Goal: Transaction & Acquisition: Purchase product/service

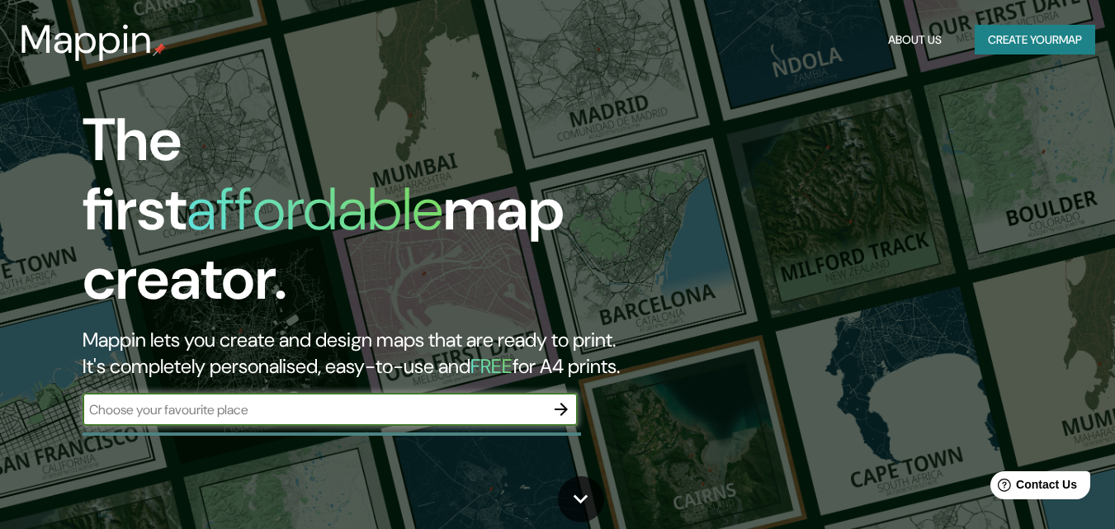
click at [1070, 39] on button "Create your map" at bounding box center [1035, 40] width 121 height 31
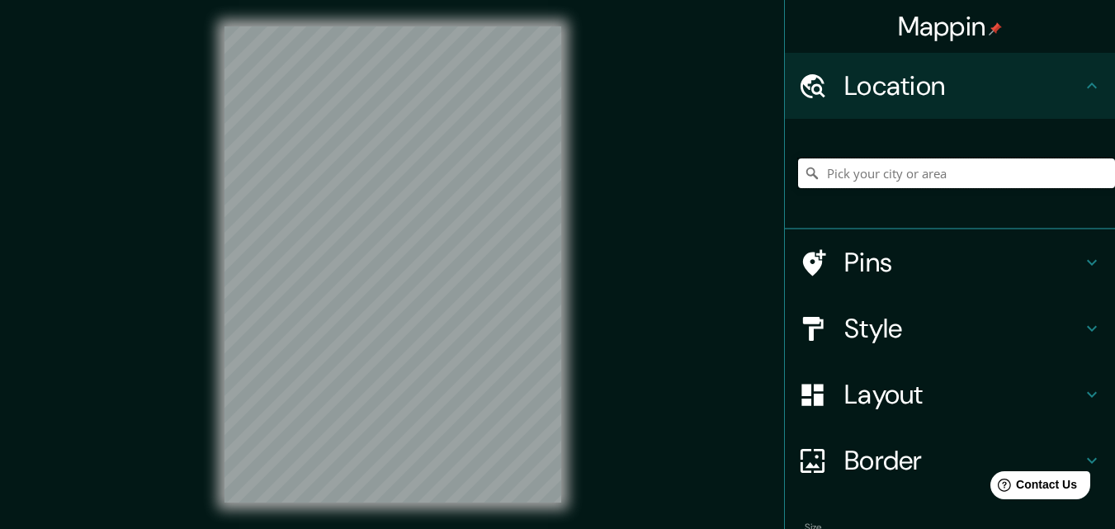
click at [863, 173] on input "Pick your city or area" at bounding box center [956, 173] width 317 height 30
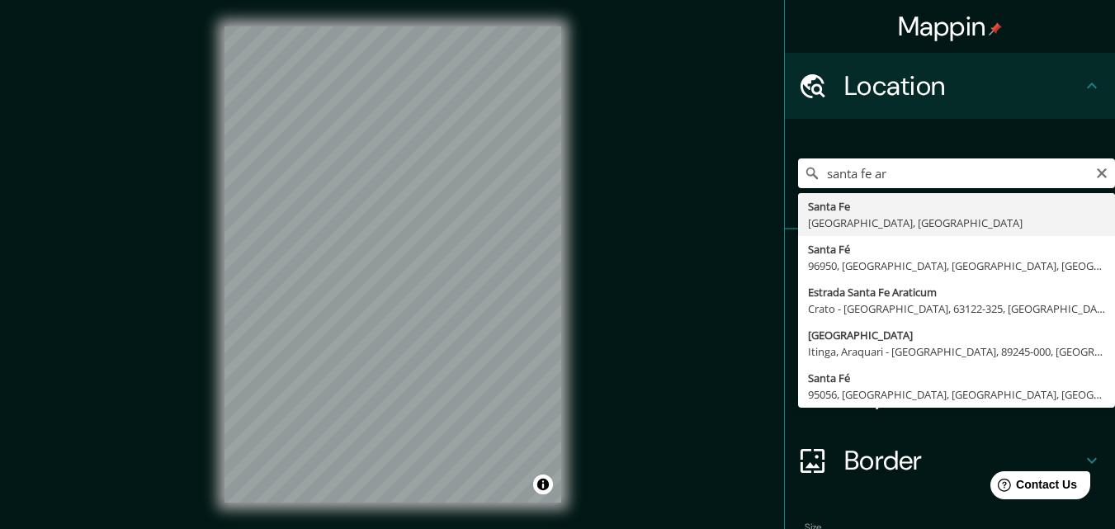
type input "[GEOGRAPHIC_DATA], [GEOGRAPHIC_DATA], [GEOGRAPHIC_DATA]"
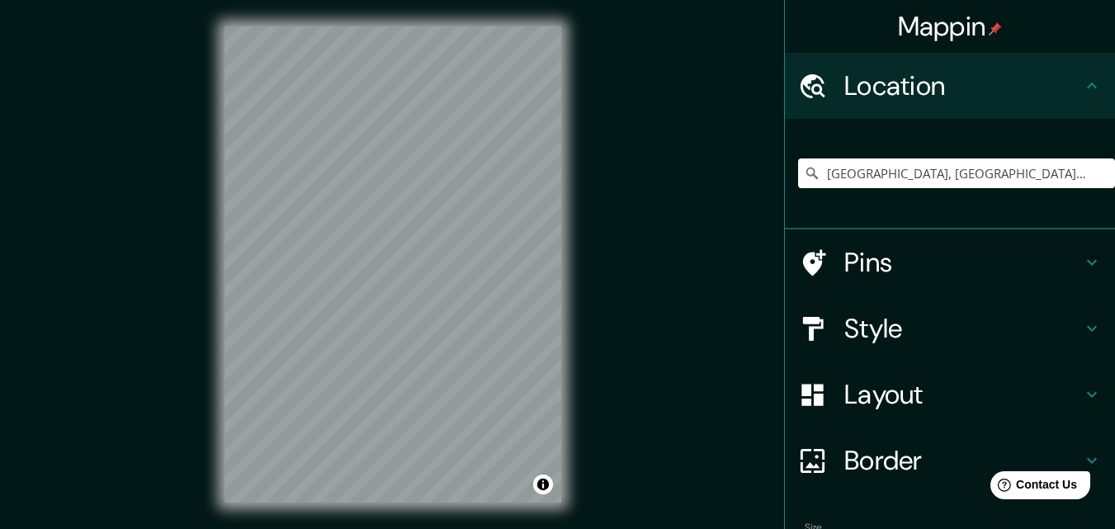
click at [1082, 394] on icon at bounding box center [1092, 395] width 20 height 20
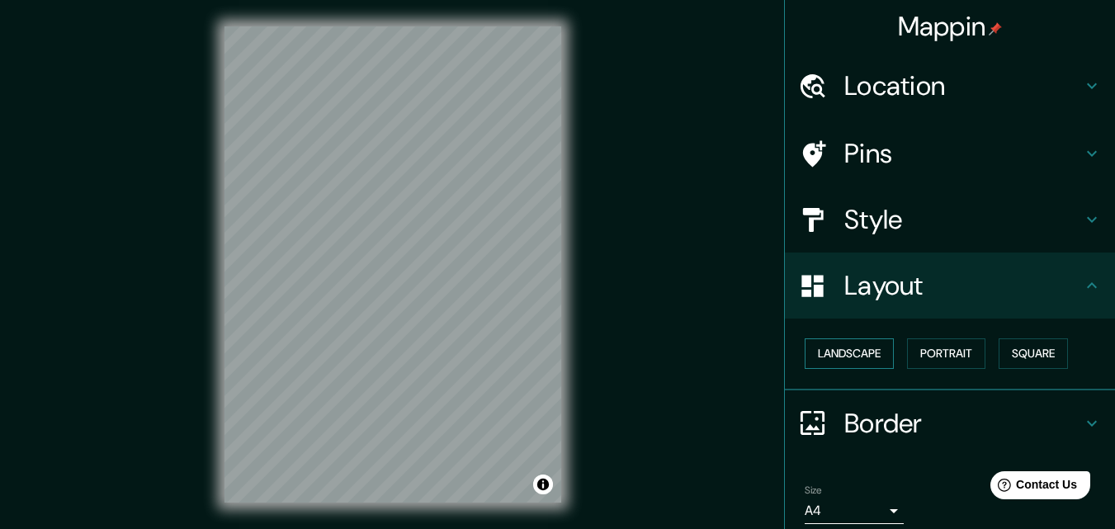
click at [867, 354] on button "Landscape" at bounding box center [849, 353] width 89 height 31
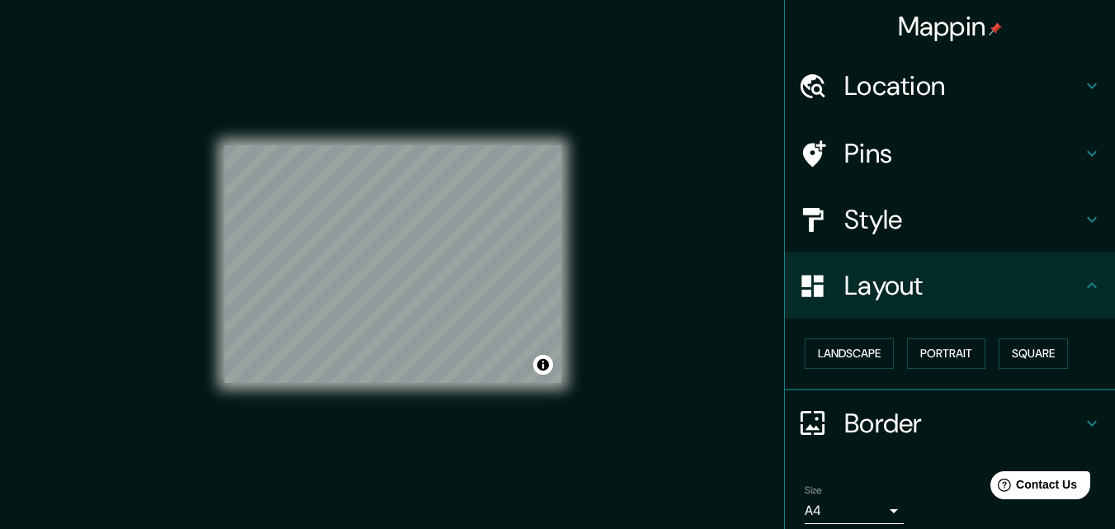
click at [875, 223] on h4 "Style" at bounding box center [963, 219] width 238 height 33
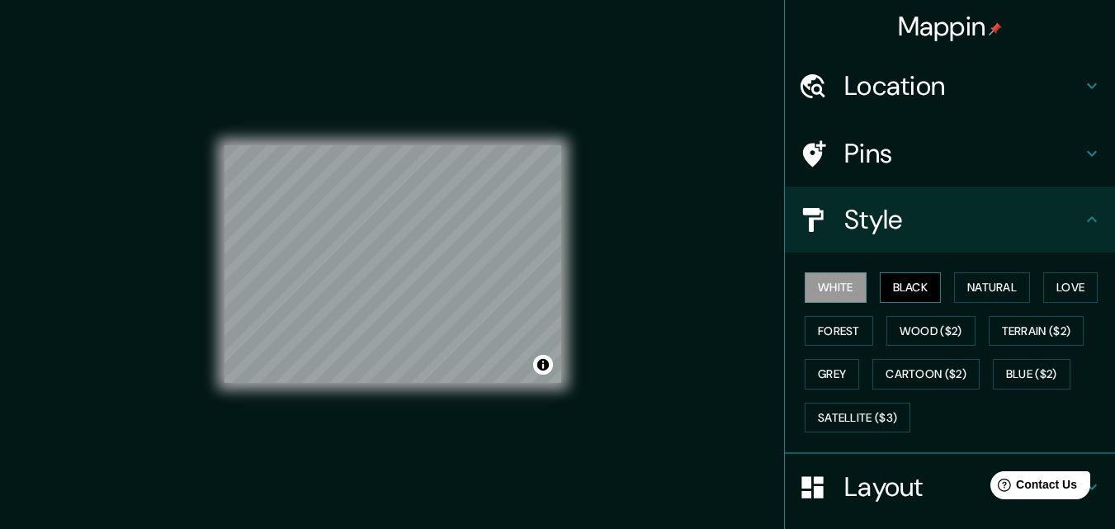
click at [880, 285] on button "Black" at bounding box center [911, 287] width 62 height 31
click at [970, 286] on button "Natural" at bounding box center [992, 287] width 76 height 31
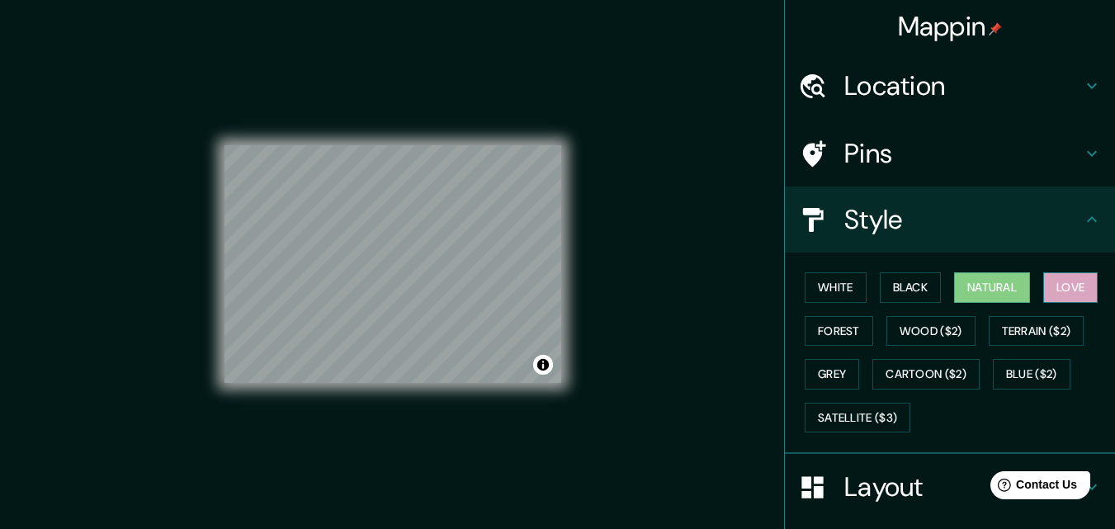
click at [1057, 291] on button "Love" at bounding box center [1070, 287] width 54 height 31
click at [830, 326] on button "Forest" at bounding box center [839, 331] width 69 height 31
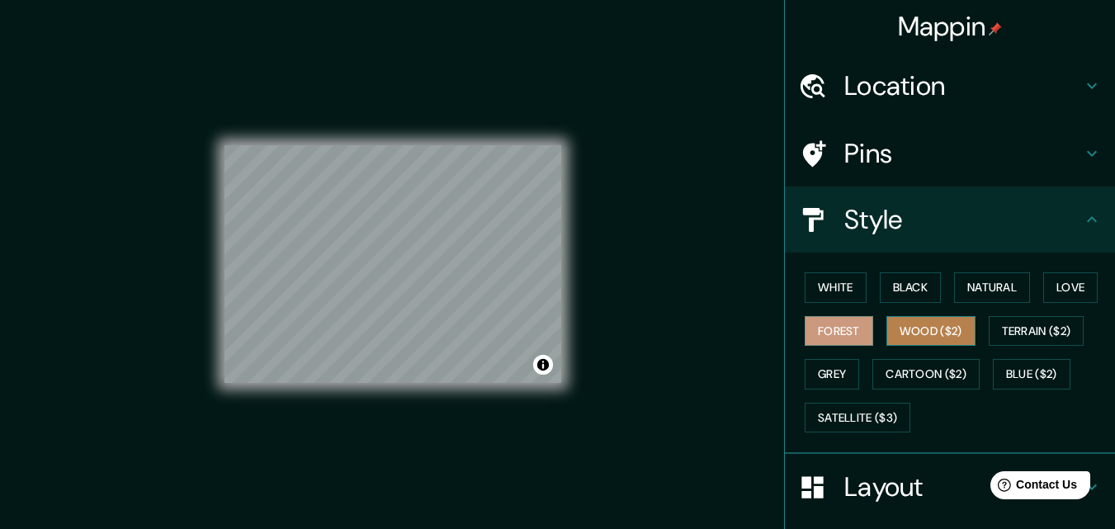
click at [914, 329] on button "Wood ($2)" at bounding box center [930, 331] width 89 height 31
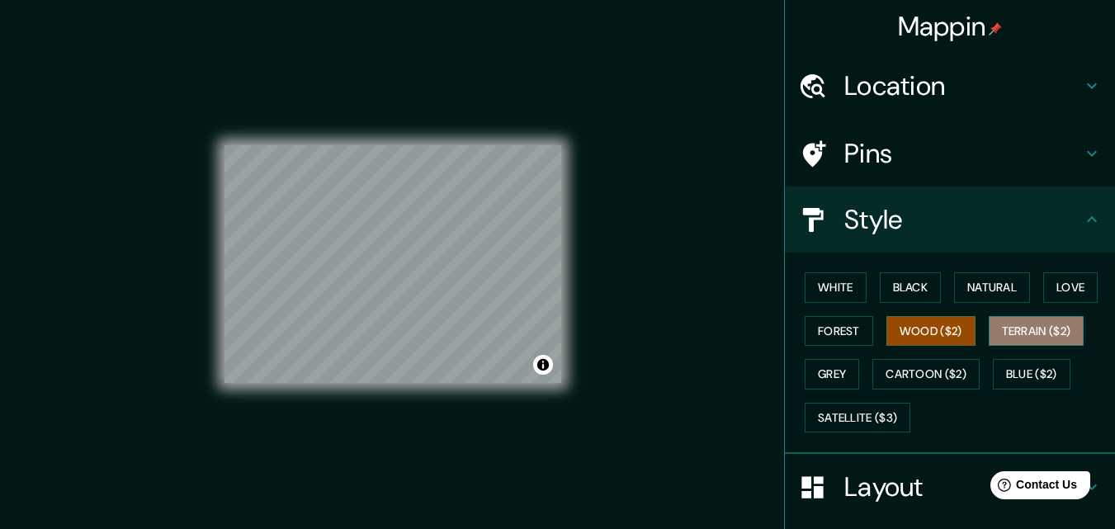
click at [1028, 323] on button "Terrain ($2)" at bounding box center [1037, 331] width 96 height 31
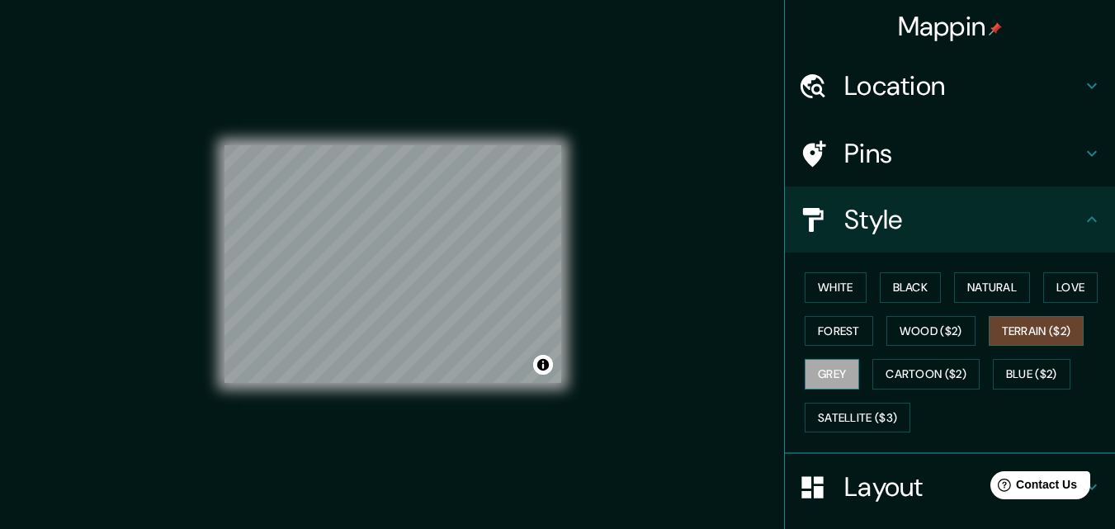
click at [825, 373] on button "Grey" at bounding box center [832, 374] width 54 height 31
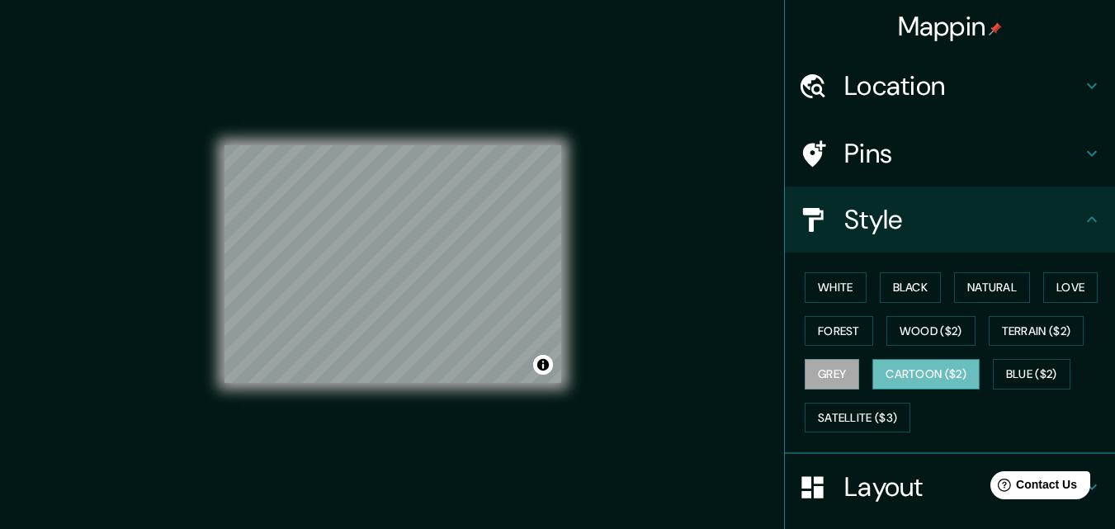
click at [886, 375] on button "Cartoon ($2)" at bounding box center [925, 374] width 107 height 31
click at [1016, 371] on button "Blue ($2)" at bounding box center [1032, 374] width 78 height 31
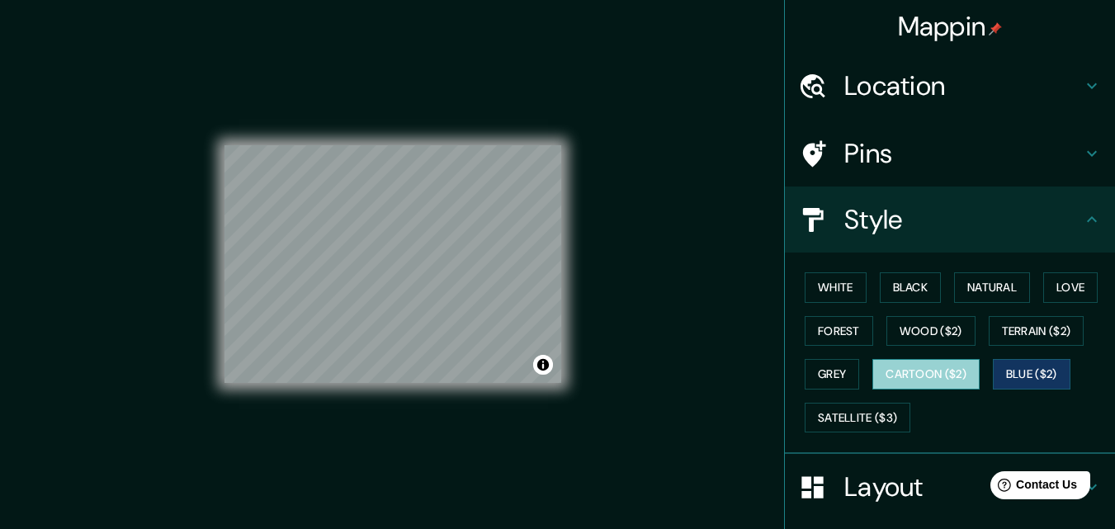
click at [899, 371] on button "Cartoon ($2)" at bounding box center [925, 374] width 107 height 31
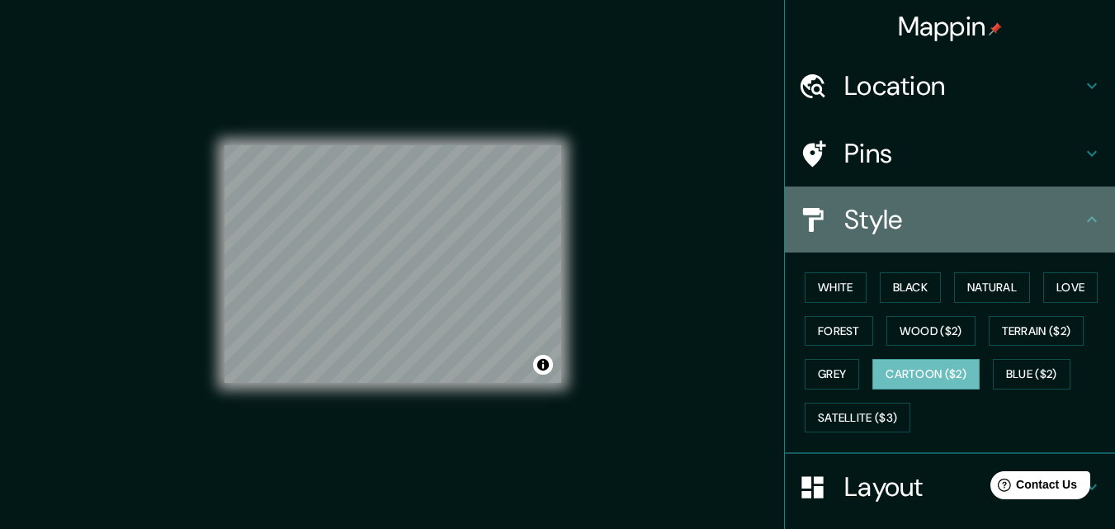
click at [929, 213] on h4 "Style" at bounding box center [963, 219] width 238 height 33
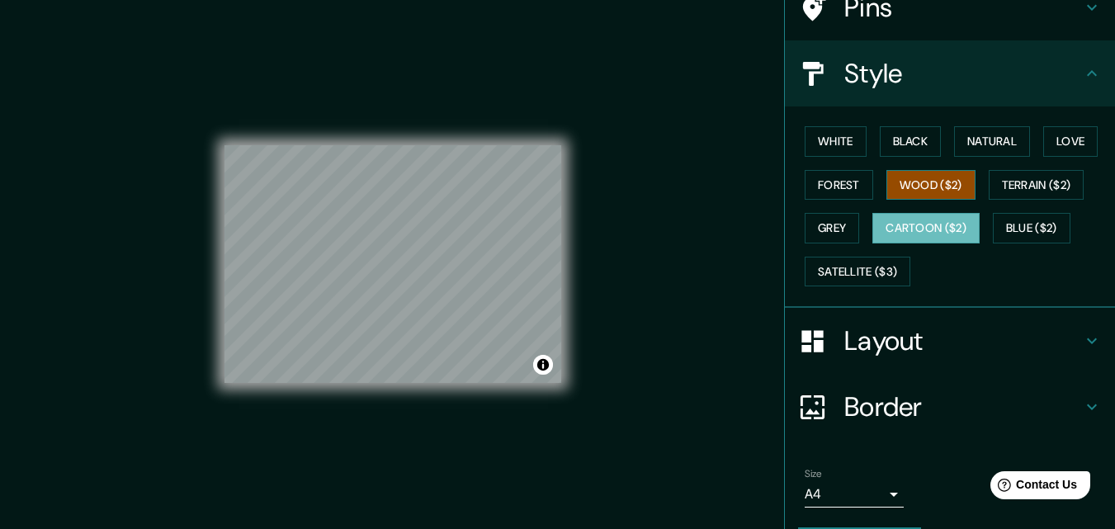
scroll to position [195, 0]
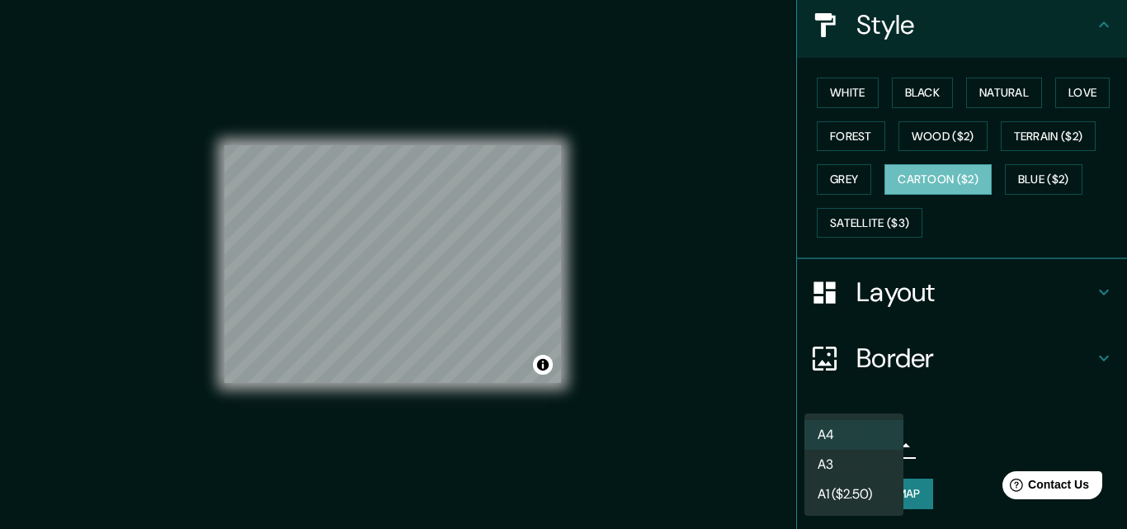
click at [856, 454] on body "Mappin Location [GEOGRAPHIC_DATA], [GEOGRAPHIC_DATA], [GEOGRAPHIC_DATA] Pins St…" at bounding box center [563, 264] width 1127 height 529
click at [873, 435] on li "A4" at bounding box center [854, 435] width 99 height 30
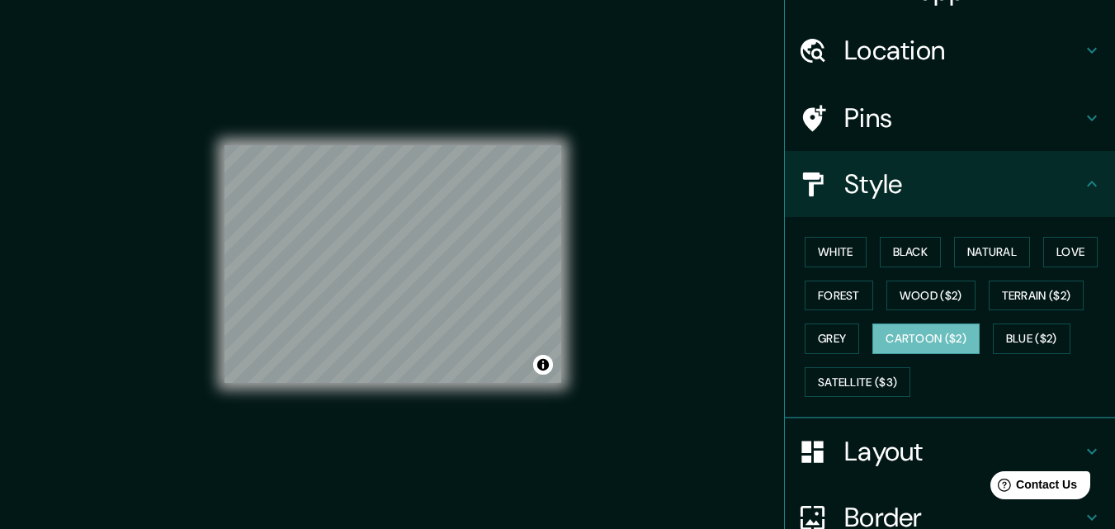
scroll to position [30, 0]
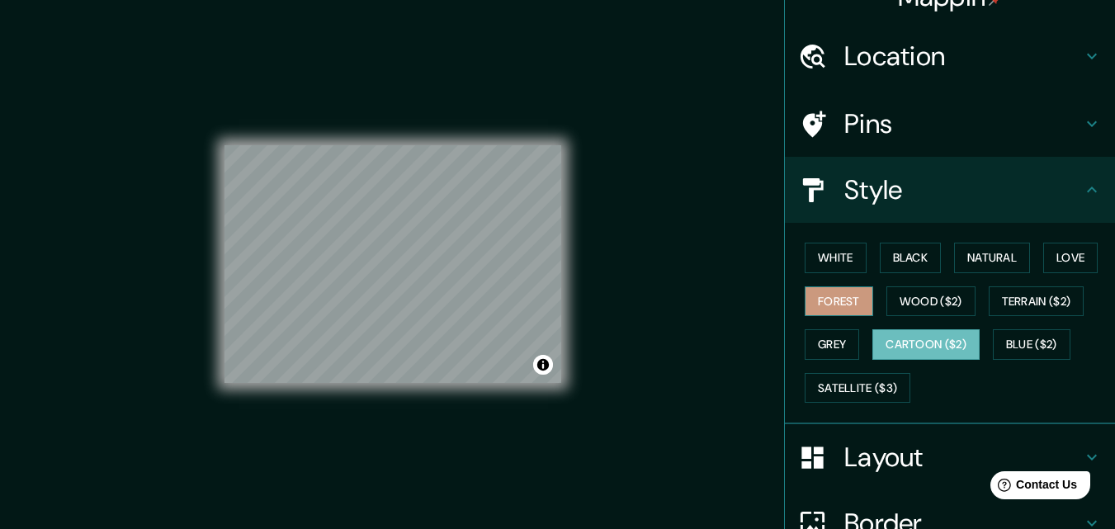
click at [845, 295] on button "Forest" at bounding box center [839, 301] width 69 height 31
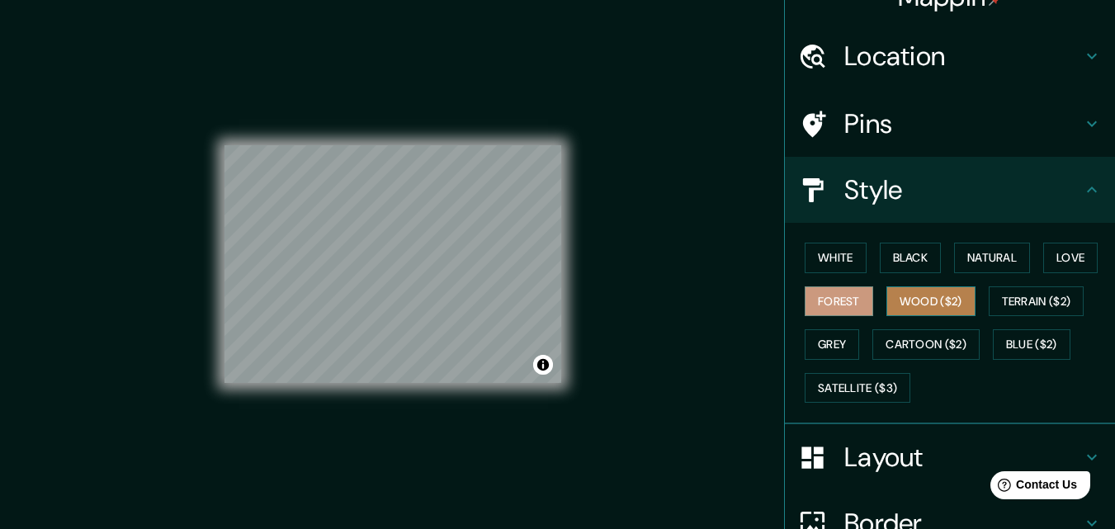
click at [886, 298] on button "Wood ($2)" at bounding box center [930, 301] width 89 height 31
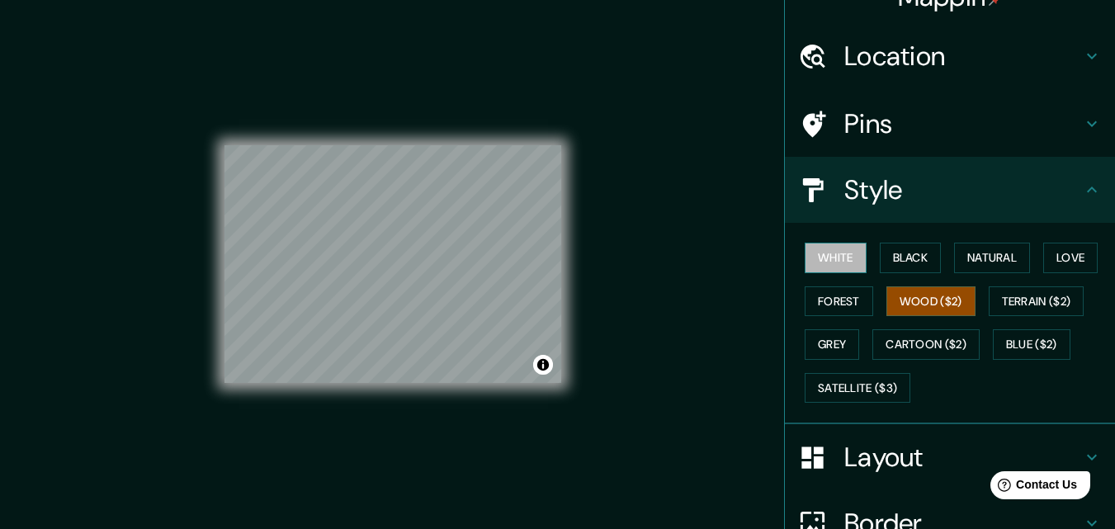
click at [842, 258] on button "White" at bounding box center [836, 258] width 62 height 31
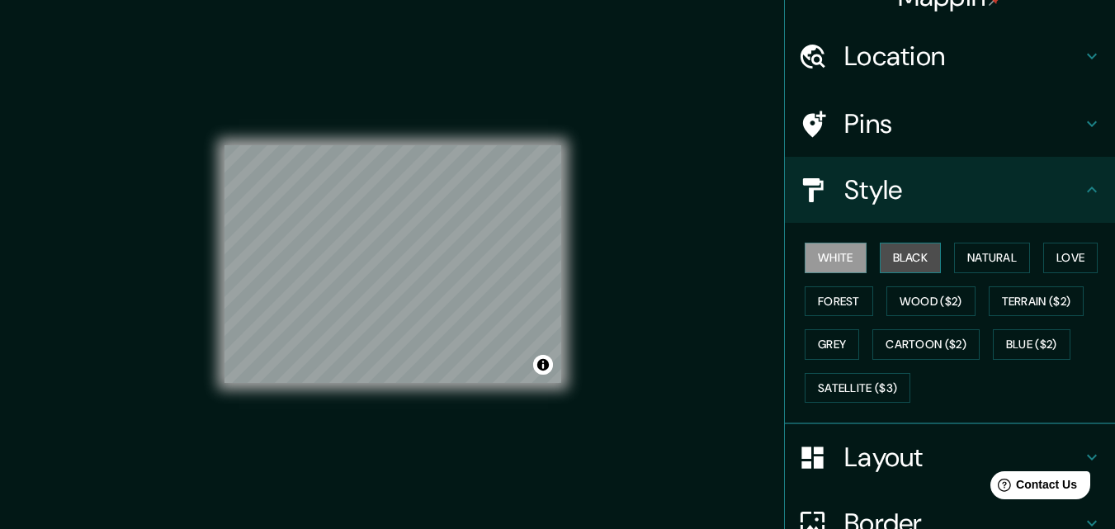
click at [880, 252] on button "Black" at bounding box center [911, 258] width 62 height 31
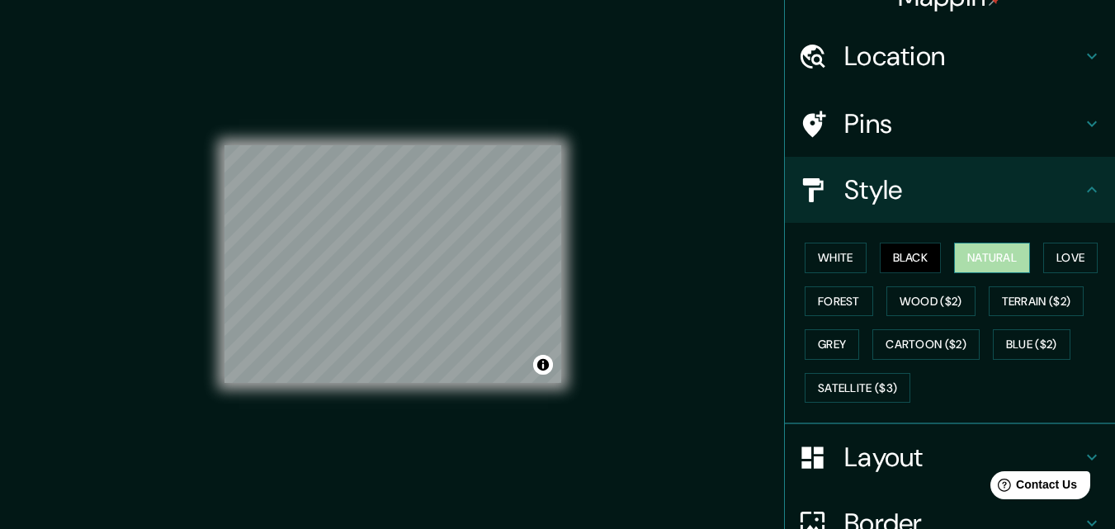
click at [973, 256] on button "Natural" at bounding box center [992, 258] width 76 height 31
click at [1061, 259] on button "Love" at bounding box center [1070, 258] width 54 height 31
click at [1000, 264] on button "Natural" at bounding box center [992, 258] width 76 height 31
drag, startPoint x: 936, startPoint y: 255, endPoint x: 905, endPoint y: 255, distance: 30.5
click at [934, 255] on div "White Black Natural Love Forest Wood ($2) Terrain ($2) Grey Cartoon ($2) Blue (…" at bounding box center [956, 322] width 317 height 173
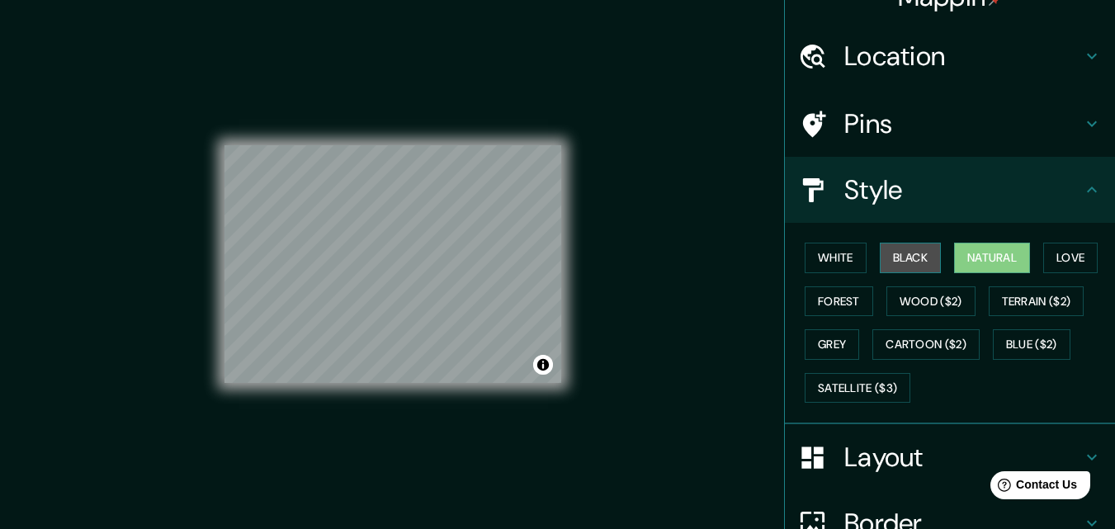
click at [905, 255] on button "Black" at bounding box center [911, 258] width 62 height 31
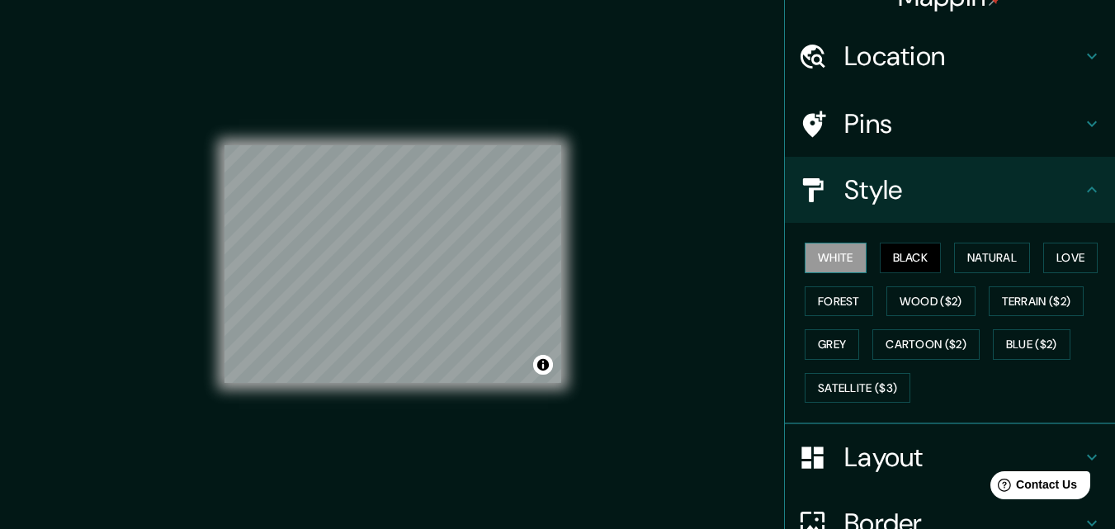
click at [844, 253] on button "White" at bounding box center [836, 258] width 62 height 31
click at [1026, 294] on button "Terrain ($2)" at bounding box center [1037, 301] width 96 height 31
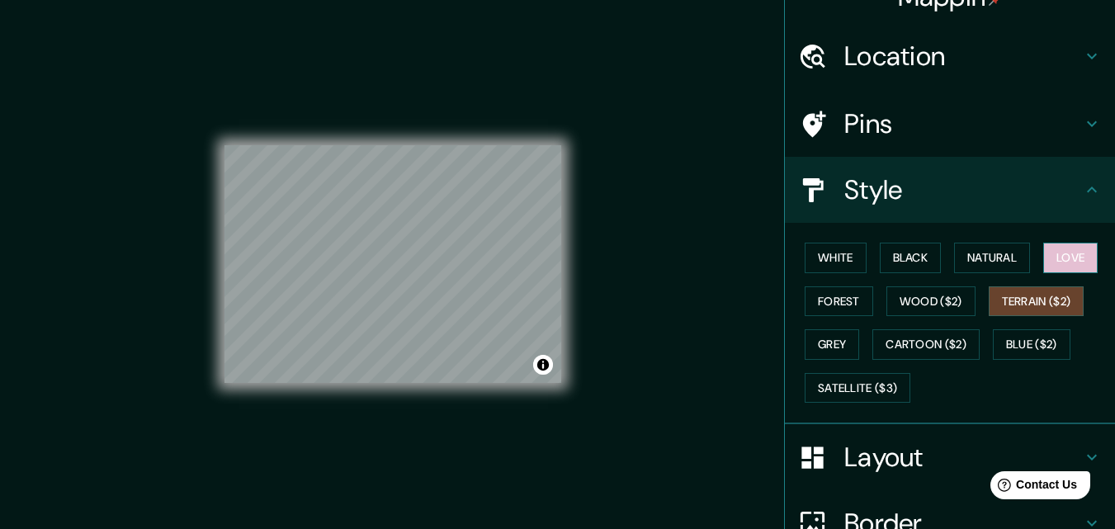
click at [1052, 255] on button "Love" at bounding box center [1070, 258] width 54 height 31
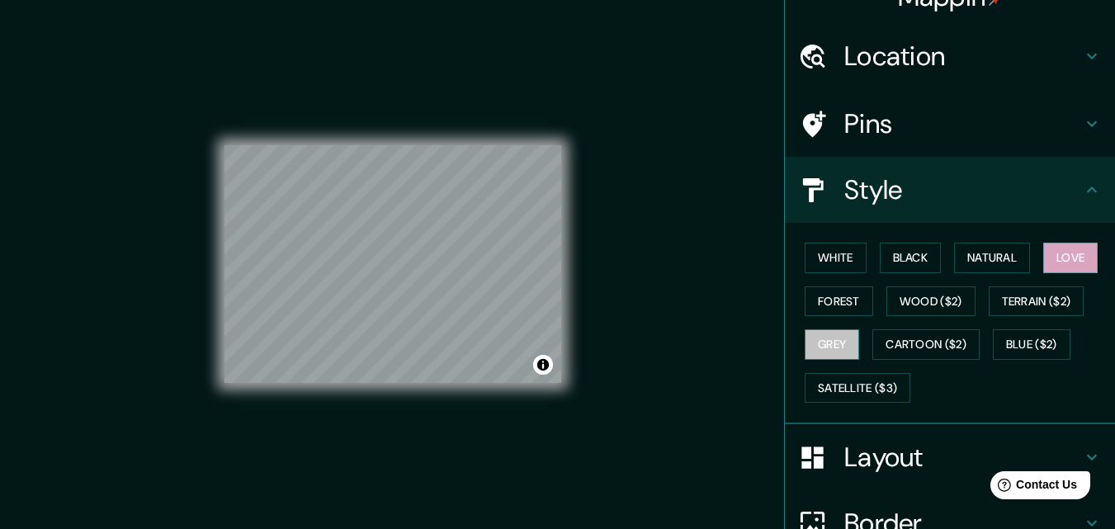
click at [832, 344] on button "Grey" at bounding box center [832, 344] width 54 height 31
click at [839, 301] on button "Forest" at bounding box center [839, 301] width 69 height 31
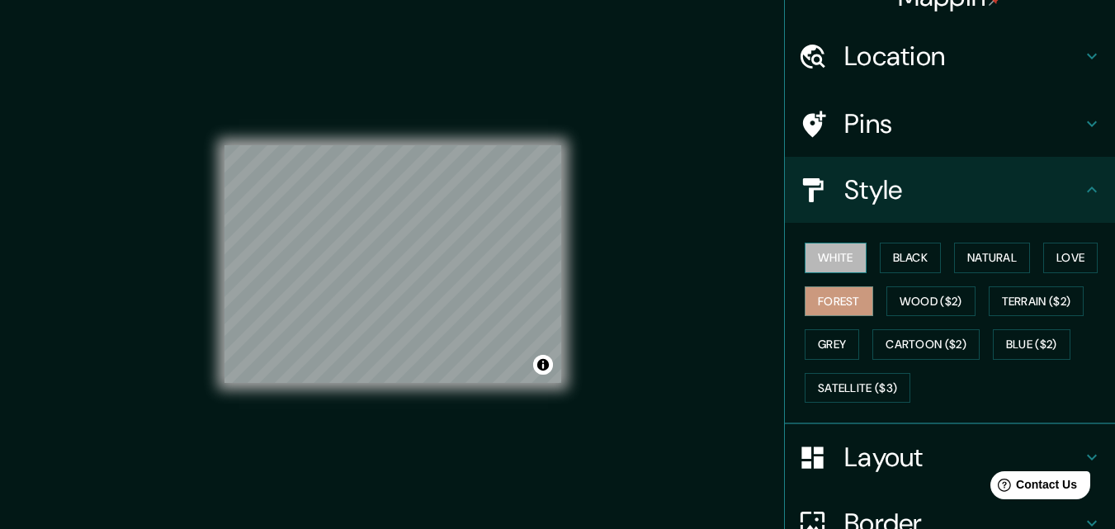
click at [831, 262] on button "White" at bounding box center [836, 258] width 62 height 31
click at [828, 300] on button "Forest" at bounding box center [839, 301] width 69 height 31
click at [824, 257] on button "White" at bounding box center [836, 258] width 62 height 31
click at [821, 295] on button "Forest" at bounding box center [839, 301] width 69 height 31
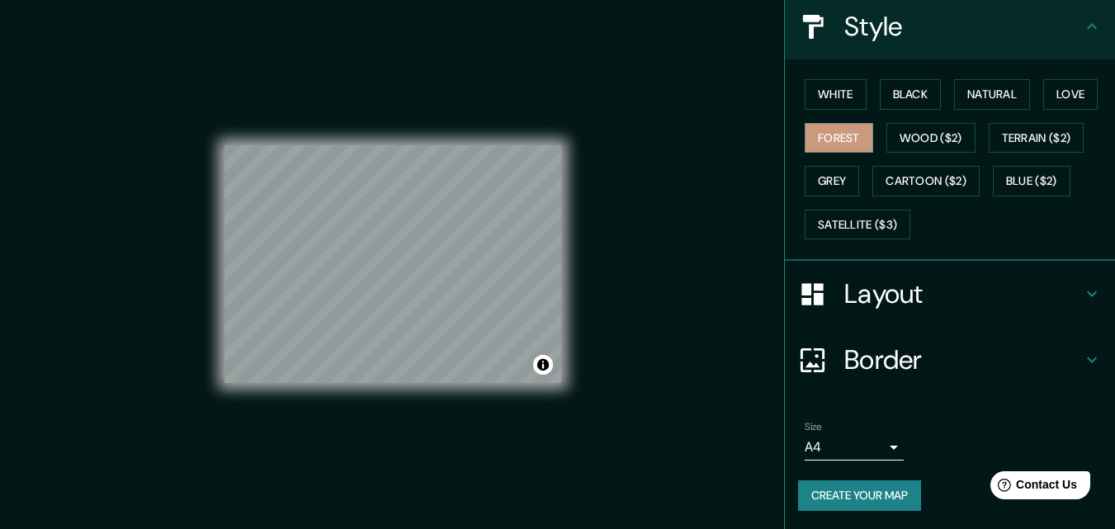
scroll to position [195, 0]
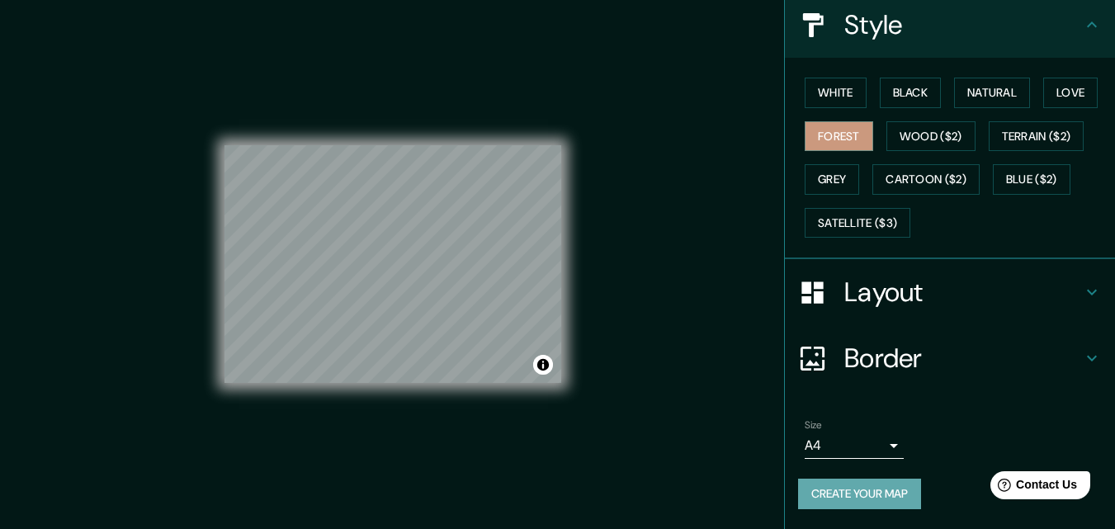
click at [856, 493] on button "Create your map" at bounding box center [859, 494] width 123 height 31
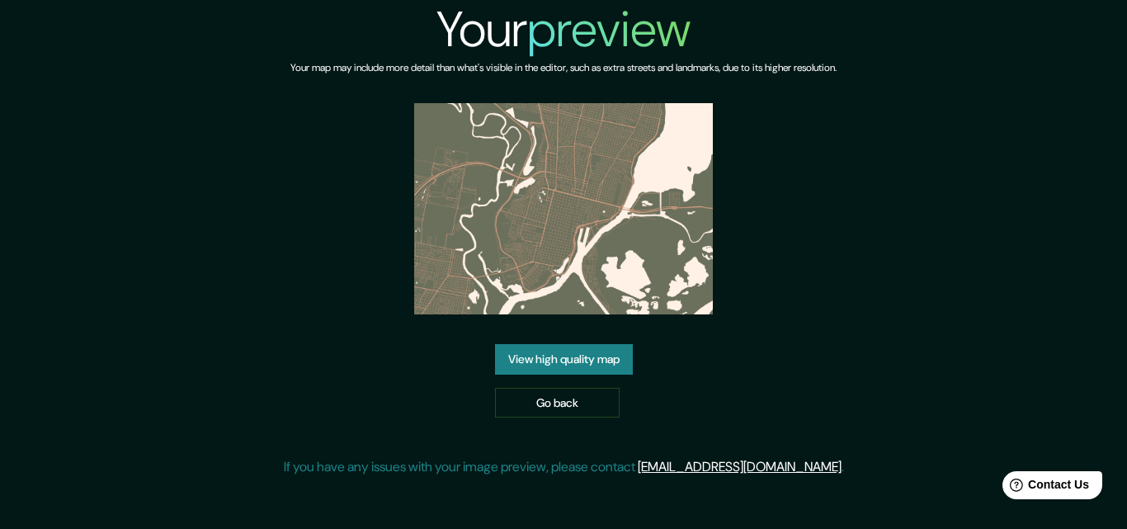
click at [603, 358] on link "View high quality map" at bounding box center [564, 359] width 138 height 31
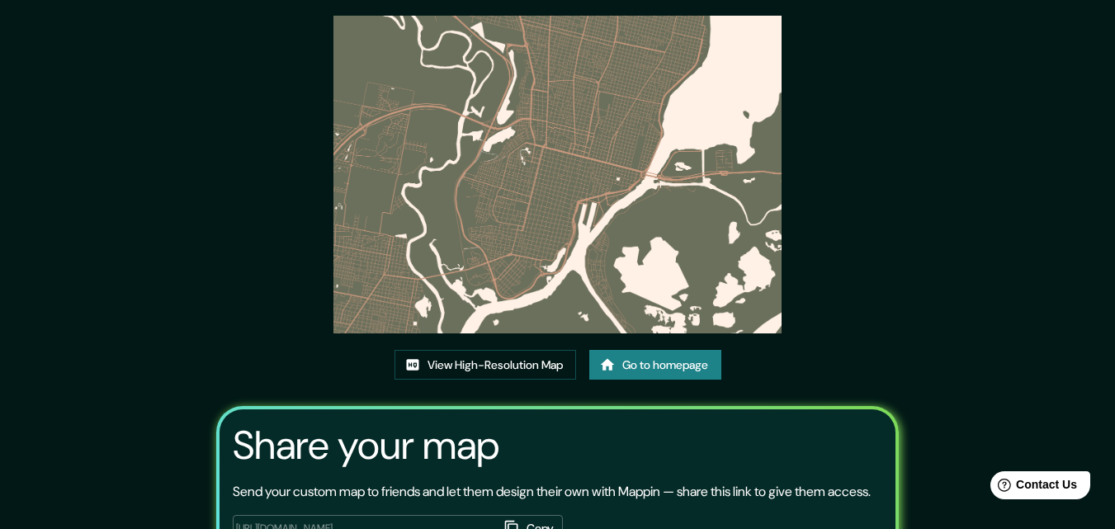
scroll to position [201, 0]
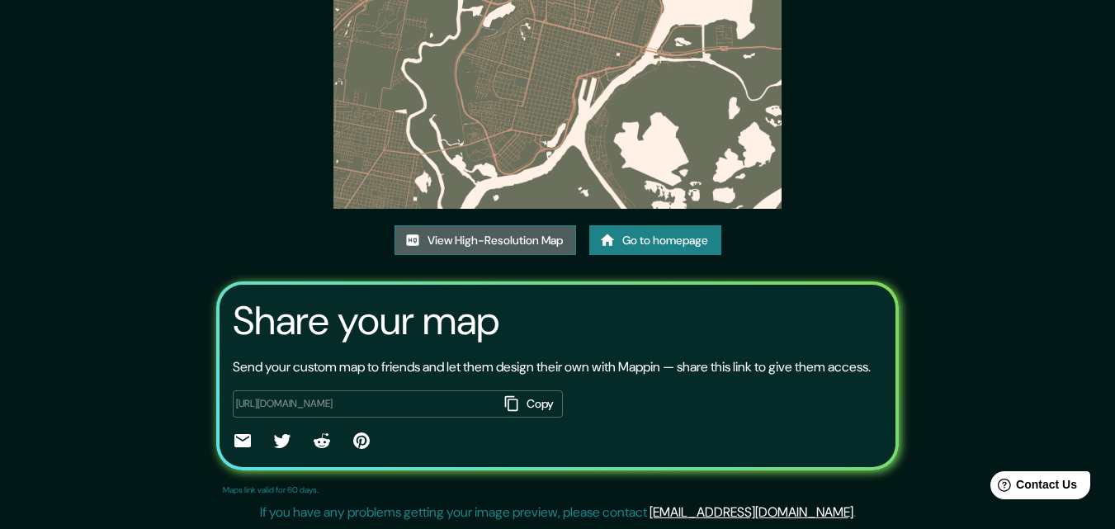
click at [487, 227] on link "View High-Resolution Map" at bounding box center [486, 240] width 182 height 31
click at [241, 437] on icon at bounding box center [242, 440] width 17 height 13
click at [499, 235] on link "View High-Resolution Map" at bounding box center [486, 240] width 182 height 31
click at [234, 435] on icon at bounding box center [242, 440] width 17 height 13
click at [246, 443] on icon at bounding box center [242, 440] width 17 height 13
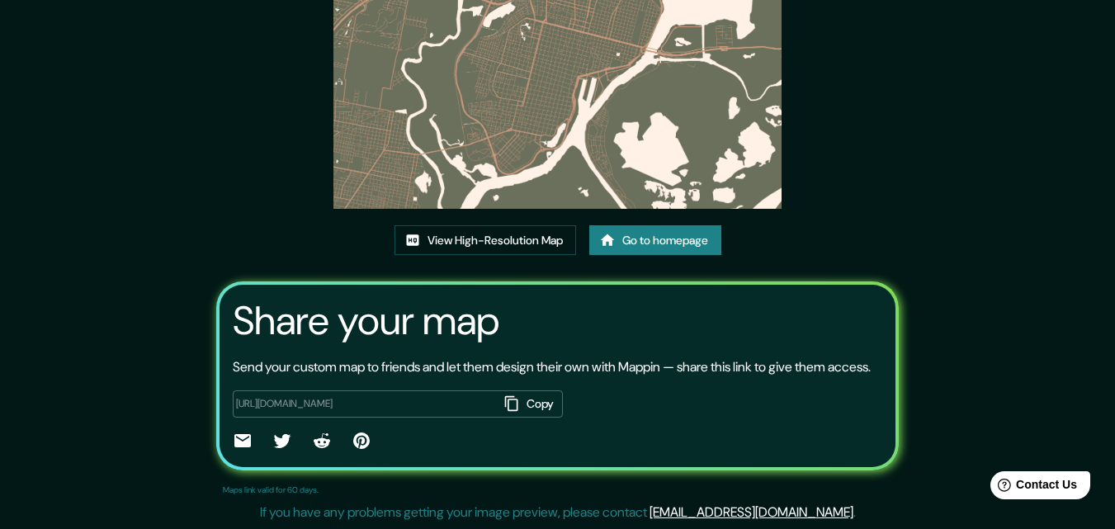
click at [541, 403] on button "Copy" at bounding box center [531, 403] width 64 height 27
